Goal: Find specific page/section: Locate item on page

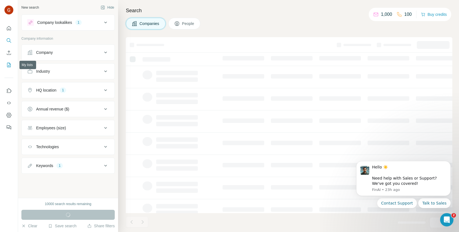
click at [7, 66] on icon "My lists" at bounding box center [9, 65] width 6 height 6
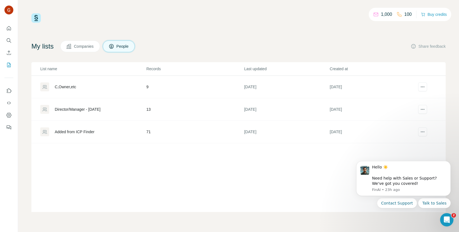
click at [78, 87] on div "C,Owner,etc" at bounding box center [93, 87] width 106 height 9
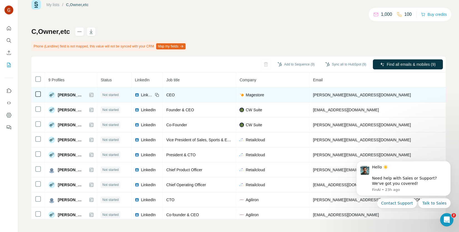
click at [138, 94] on img at bounding box center [137, 95] width 4 height 4
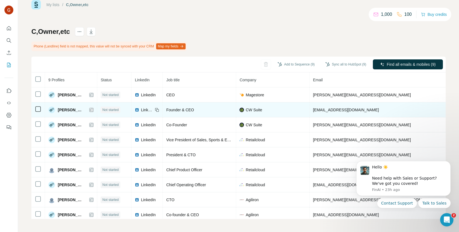
click at [137, 109] on img at bounding box center [137, 110] width 4 height 4
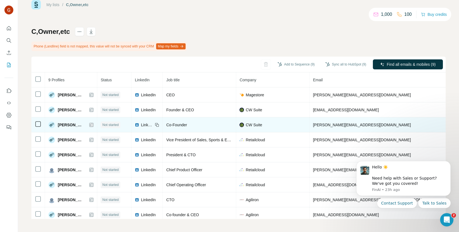
click at [139, 124] on img at bounding box center [137, 125] width 4 height 4
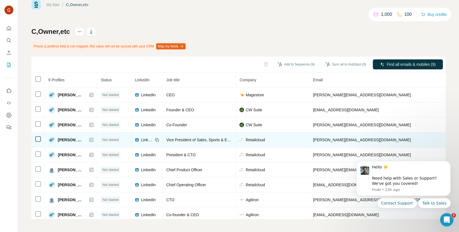
click at [139, 139] on img at bounding box center [137, 140] width 4 height 4
click at [253, 139] on span "Retailcloud" at bounding box center [255, 140] width 19 height 6
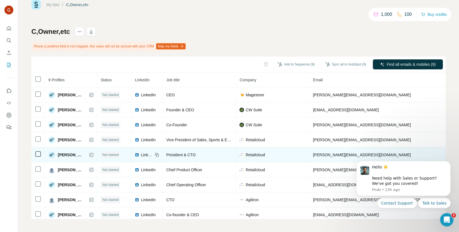
click at [139, 154] on img at bounding box center [137, 155] width 4 height 4
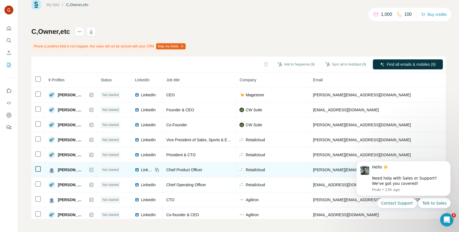
click at [139, 169] on img at bounding box center [137, 170] width 4 height 4
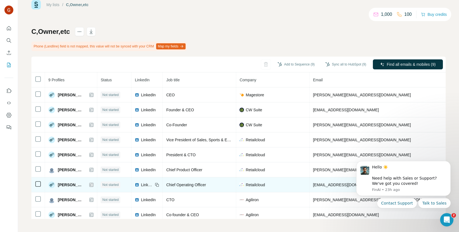
click at [146, 183] on span "LinkedIn" at bounding box center [147, 185] width 12 height 6
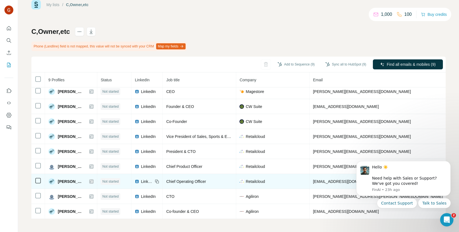
scroll to position [6, 0]
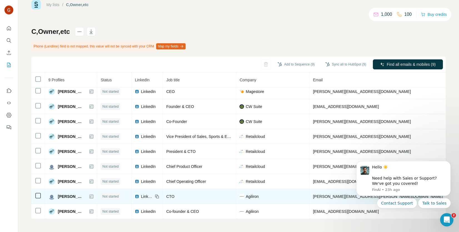
click at [139, 194] on img at bounding box center [137, 196] width 4 height 4
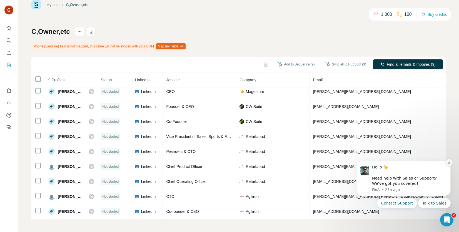
click at [448, 163] on icon "Dismiss notification" at bounding box center [449, 162] width 3 height 3
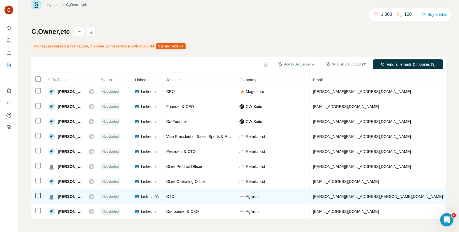
copy span "[DOMAIN_NAME]"
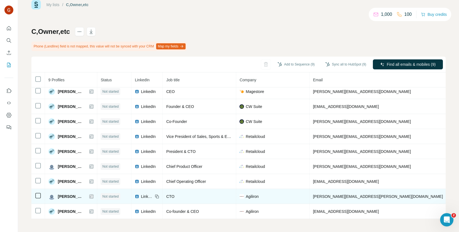
drag, startPoint x: 419, startPoint y: 192, endPoint x: 406, endPoint y: 196, distance: 13.5
click at [446, 197] on td "Not requested" at bounding box center [461, 196] width 31 height 15
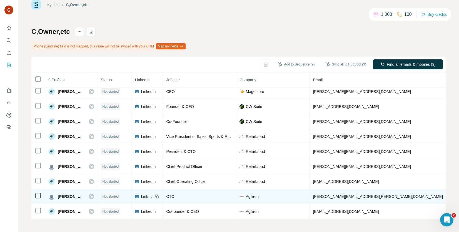
click at [143, 194] on span "LinkedIn" at bounding box center [147, 197] width 12 height 6
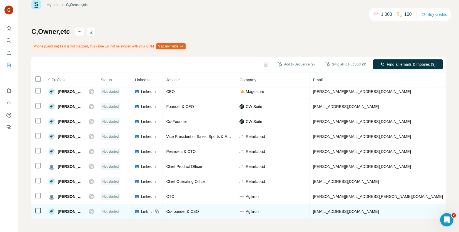
click at [143, 209] on span "LinkedIn" at bounding box center [147, 212] width 12 height 6
